Goal: Transaction & Acquisition: Purchase product/service

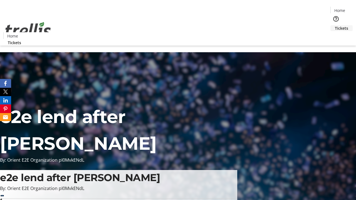
click at [335, 25] on span "Tickets" at bounding box center [341, 28] width 13 height 6
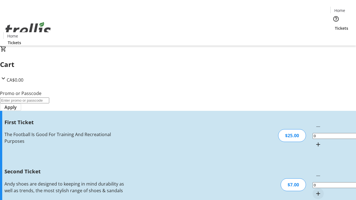
click at [315, 141] on mat-icon "Increment by one" at bounding box center [318, 144] width 7 height 7
type input "1"
click at [315, 191] on mat-icon "Increment by one" at bounding box center [318, 194] width 7 height 7
type input "2"
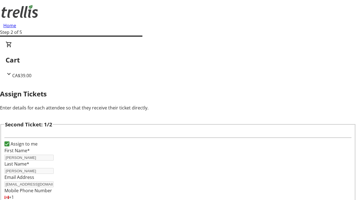
type input "[PERSON_NAME]"
type input "Paucek"
type input "[PERSON_NAME][EMAIL_ADDRESS][DOMAIN_NAME]"
